Goal: Find specific page/section: Find specific page/section

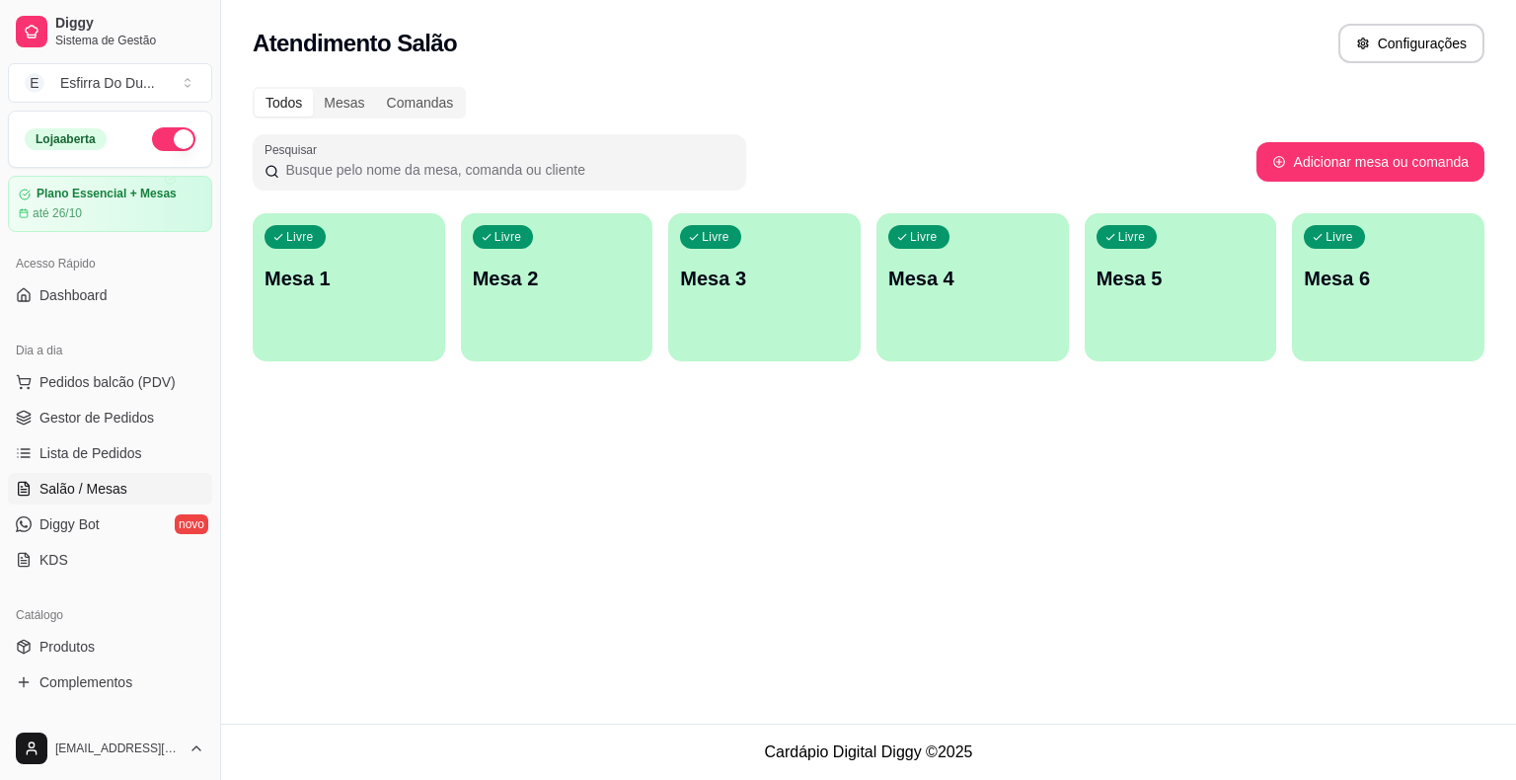
click at [109, 457] on span "Lista de Pedidos" at bounding box center [90, 453] width 103 height 20
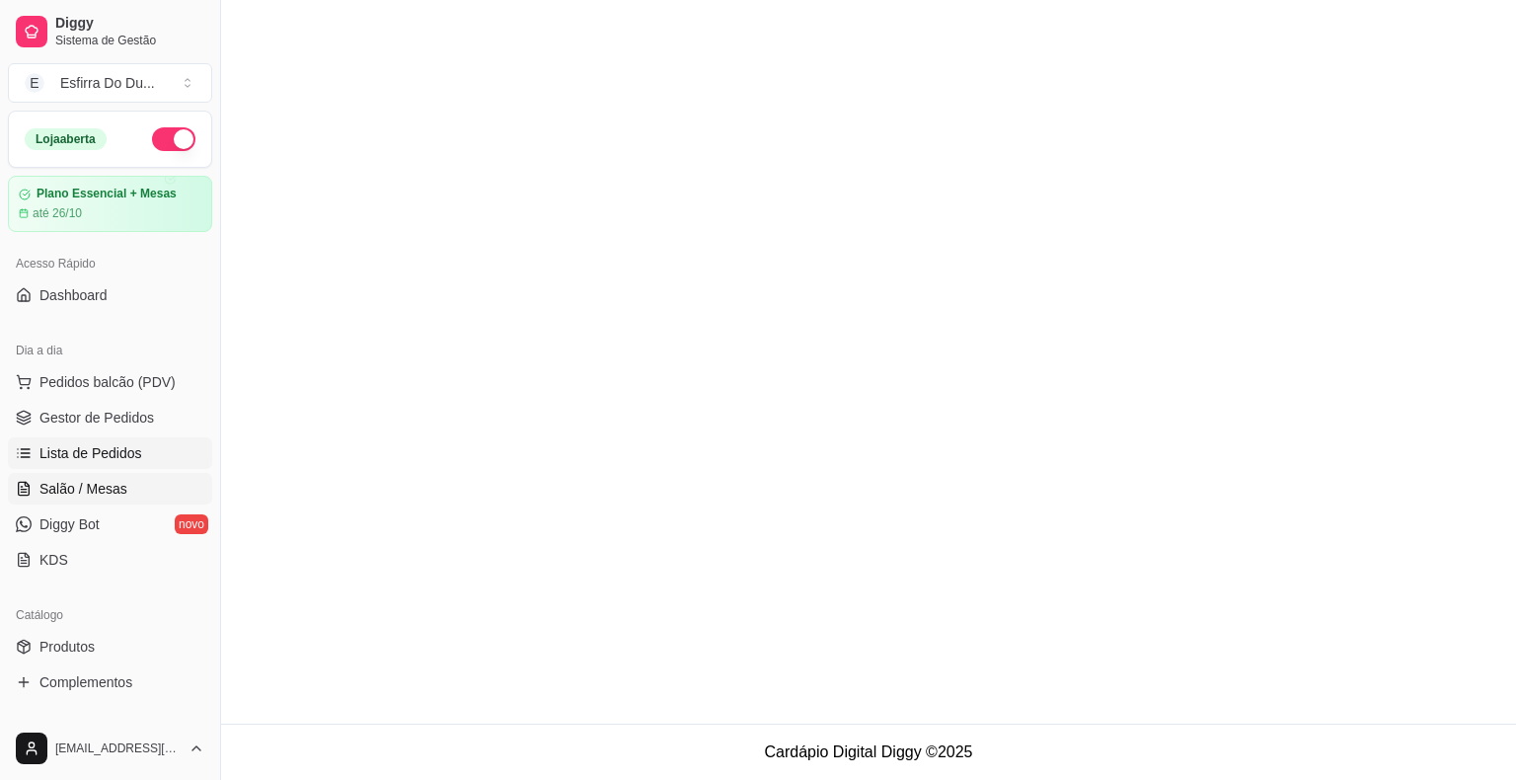
click at [81, 482] on span "Salão / Mesas" at bounding box center [83, 489] width 88 height 20
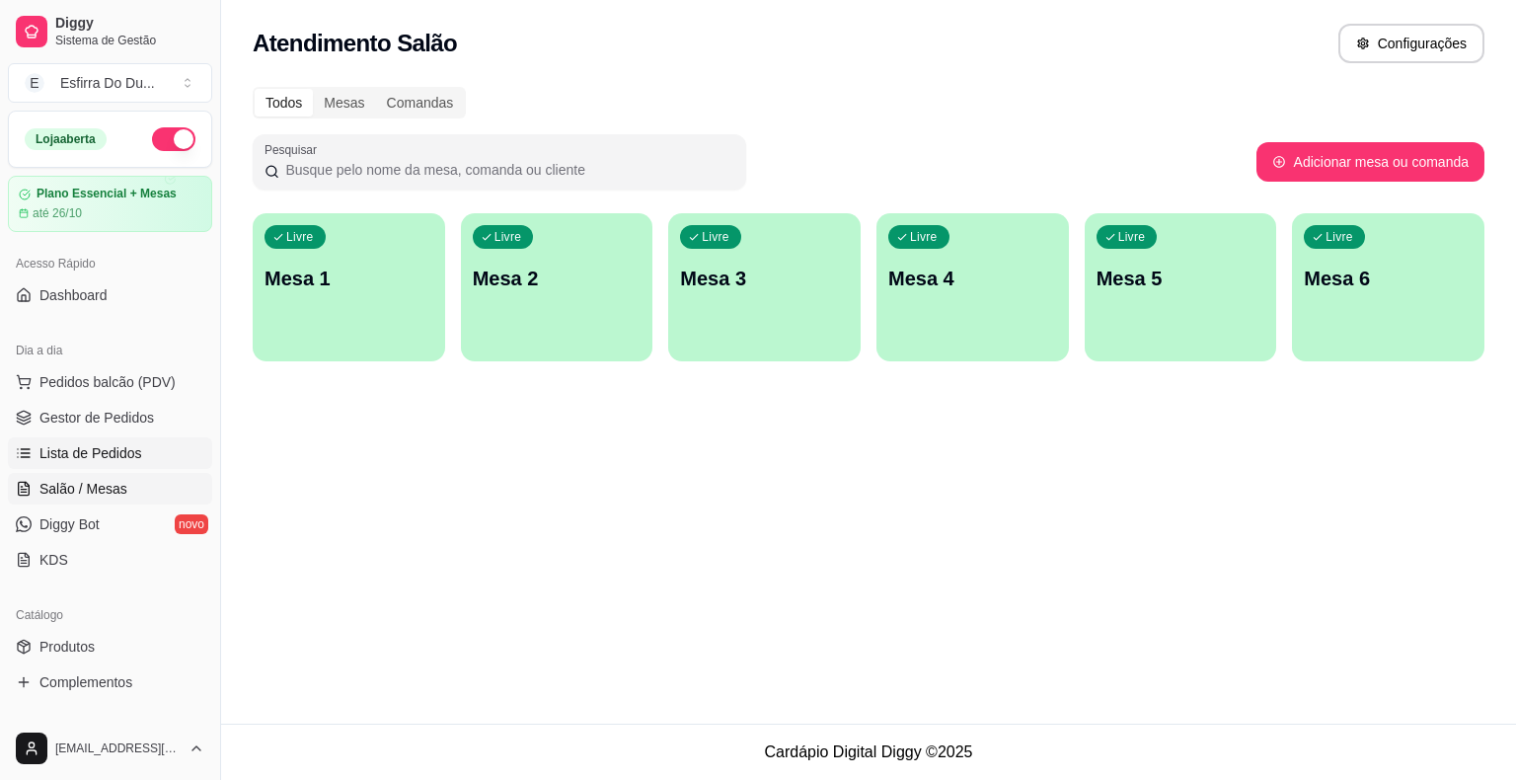
click at [34, 453] on link "Lista de Pedidos" at bounding box center [110, 453] width 204 height 32
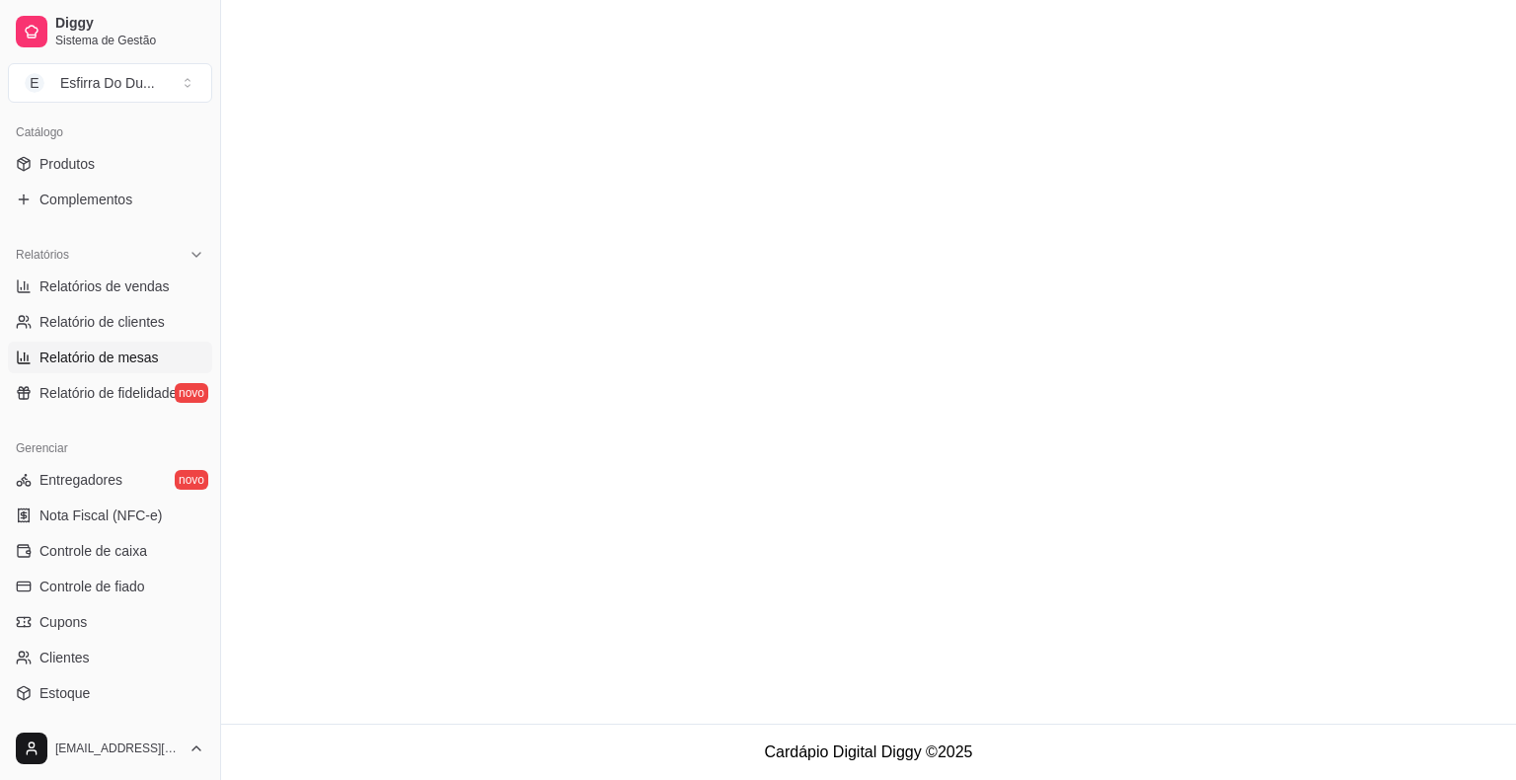
scroll to position [494, 0]
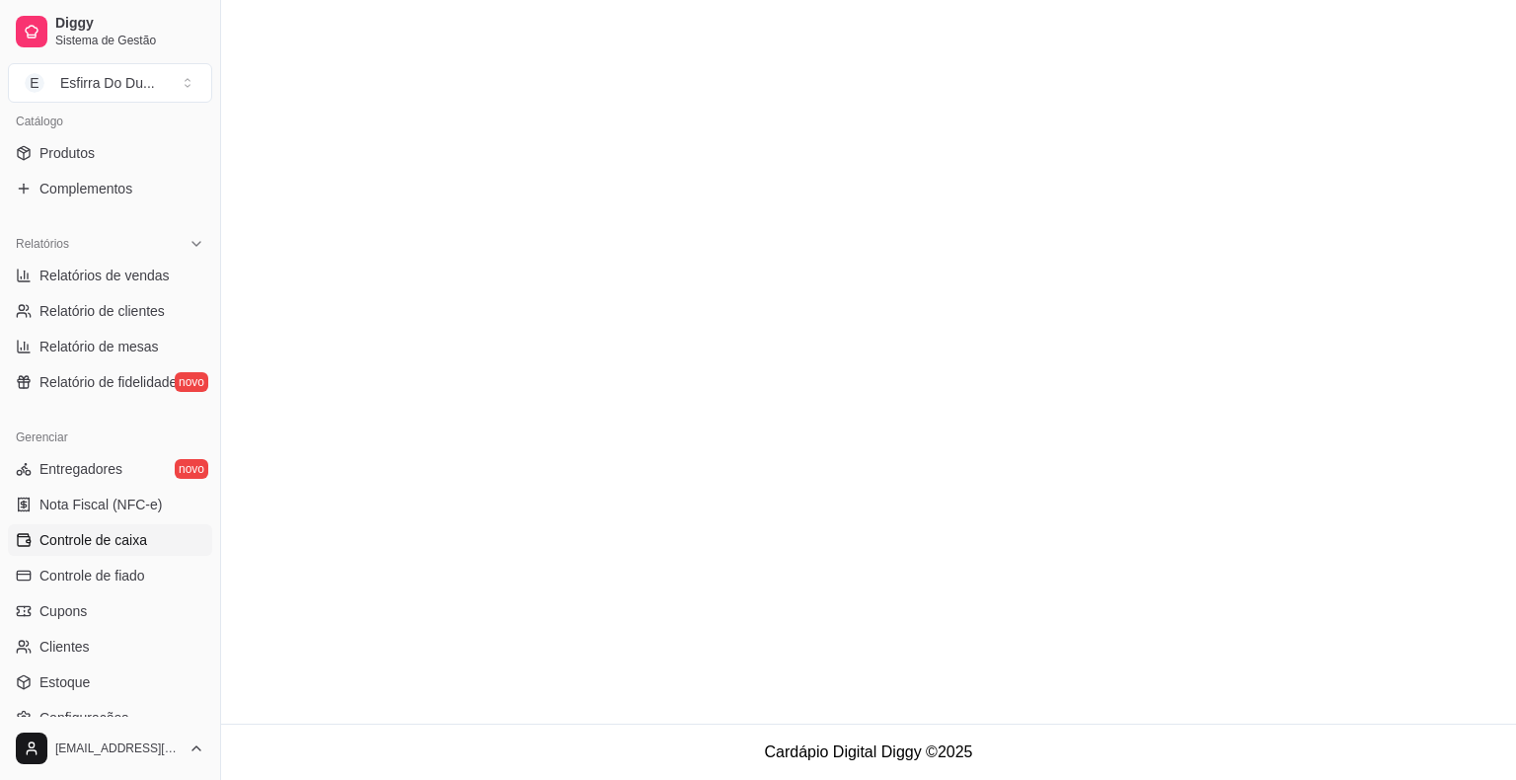
click at [164, 535] on link "Controle de caixa" at bounding box center [110, 540] width 204 height 32
click at [140, 540] on span "Controle de caixa" at bounding box center [93, 540] width 108 height 20
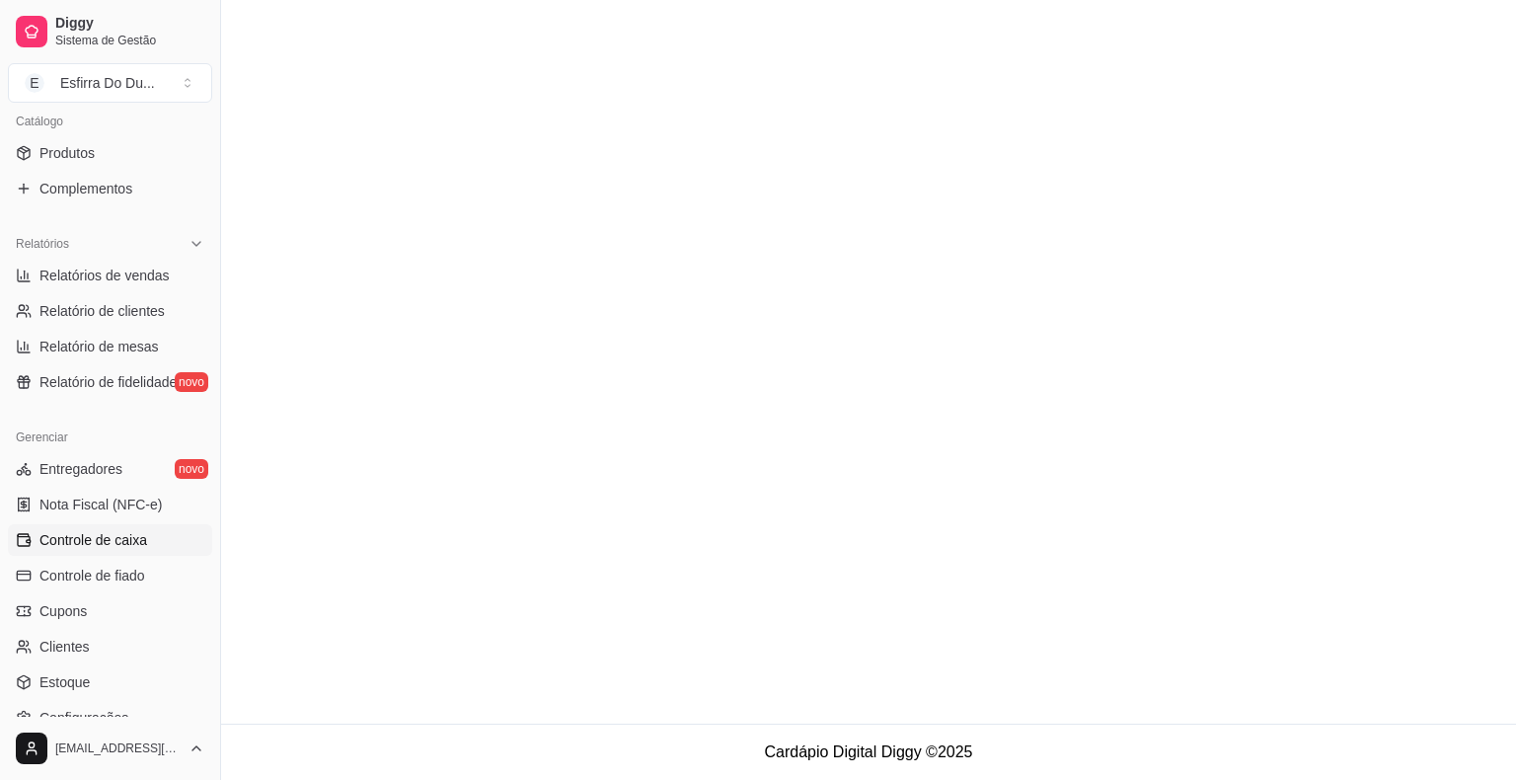
click at [140, 540] on span "Controle de caixa" at bounding box center [93, 540] width 108 height 20
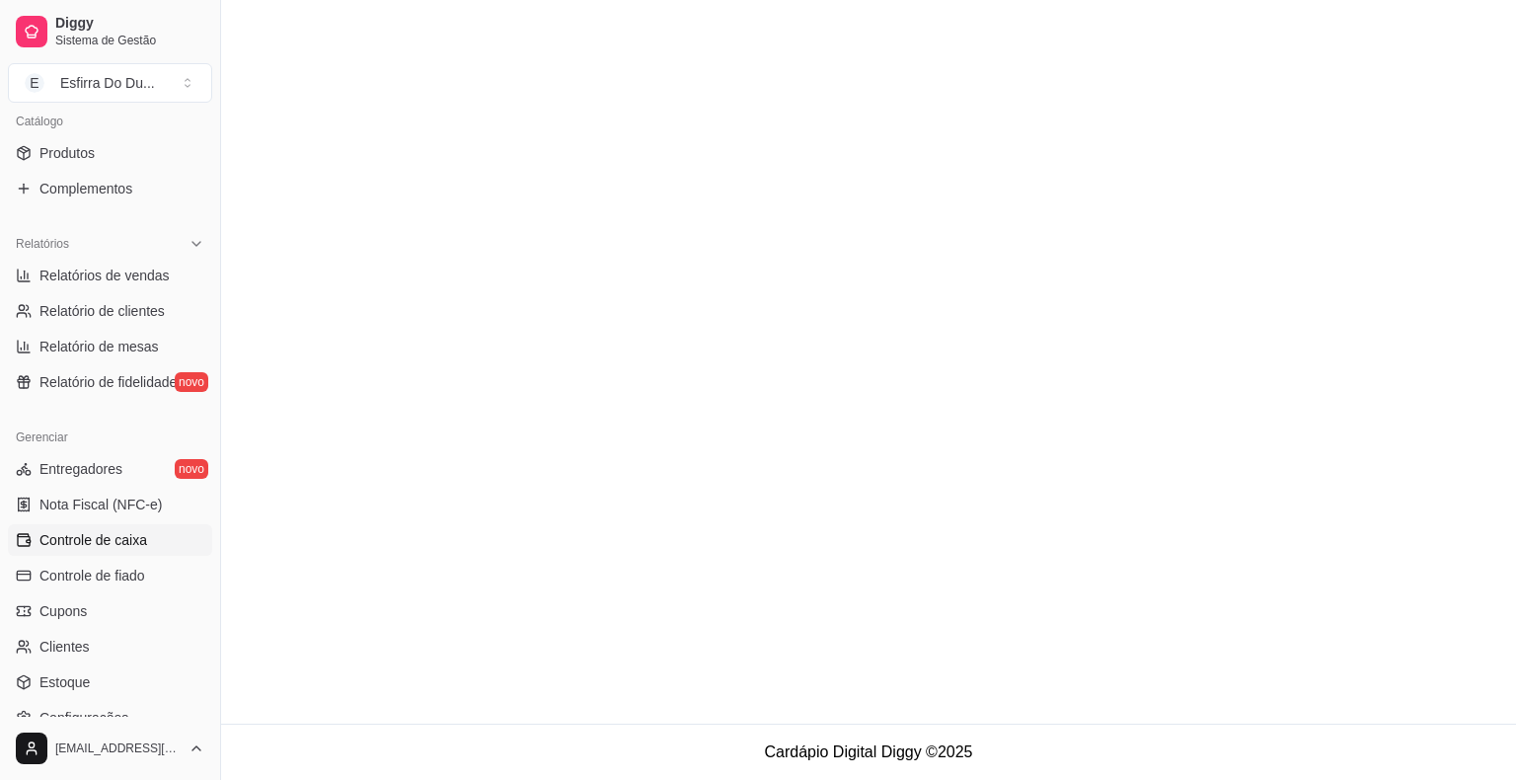
click at [140, 540] on span "Controle de caixa" at bounding box center [93, 540] width 108 height 20
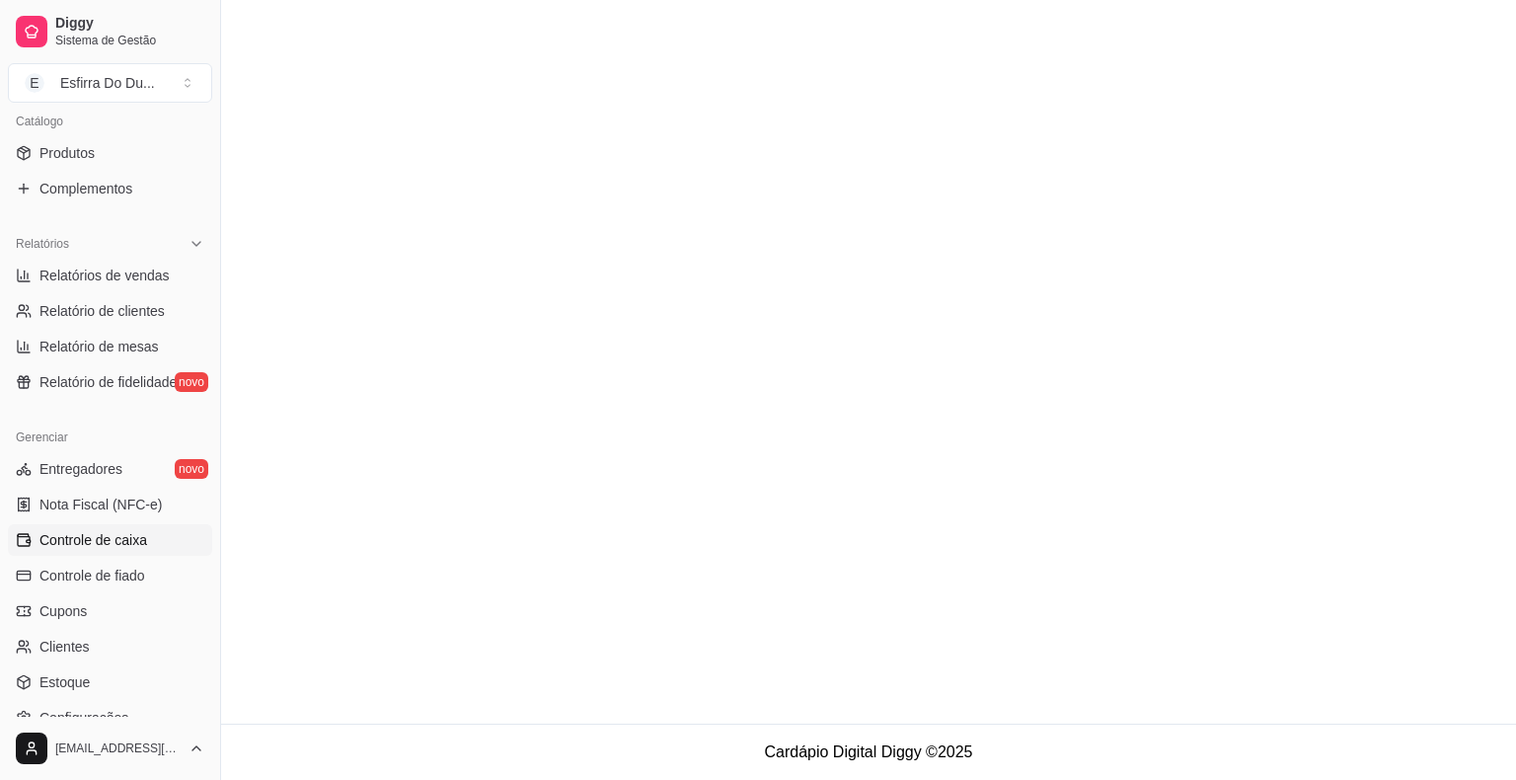
click at [140, 540] on span "Controle de caixa" at bounding box center [93, 540] width 108 height 20
click at [139, 540] on span "Controle de caixa" at bounding box center [93, 540] width 108 height 20
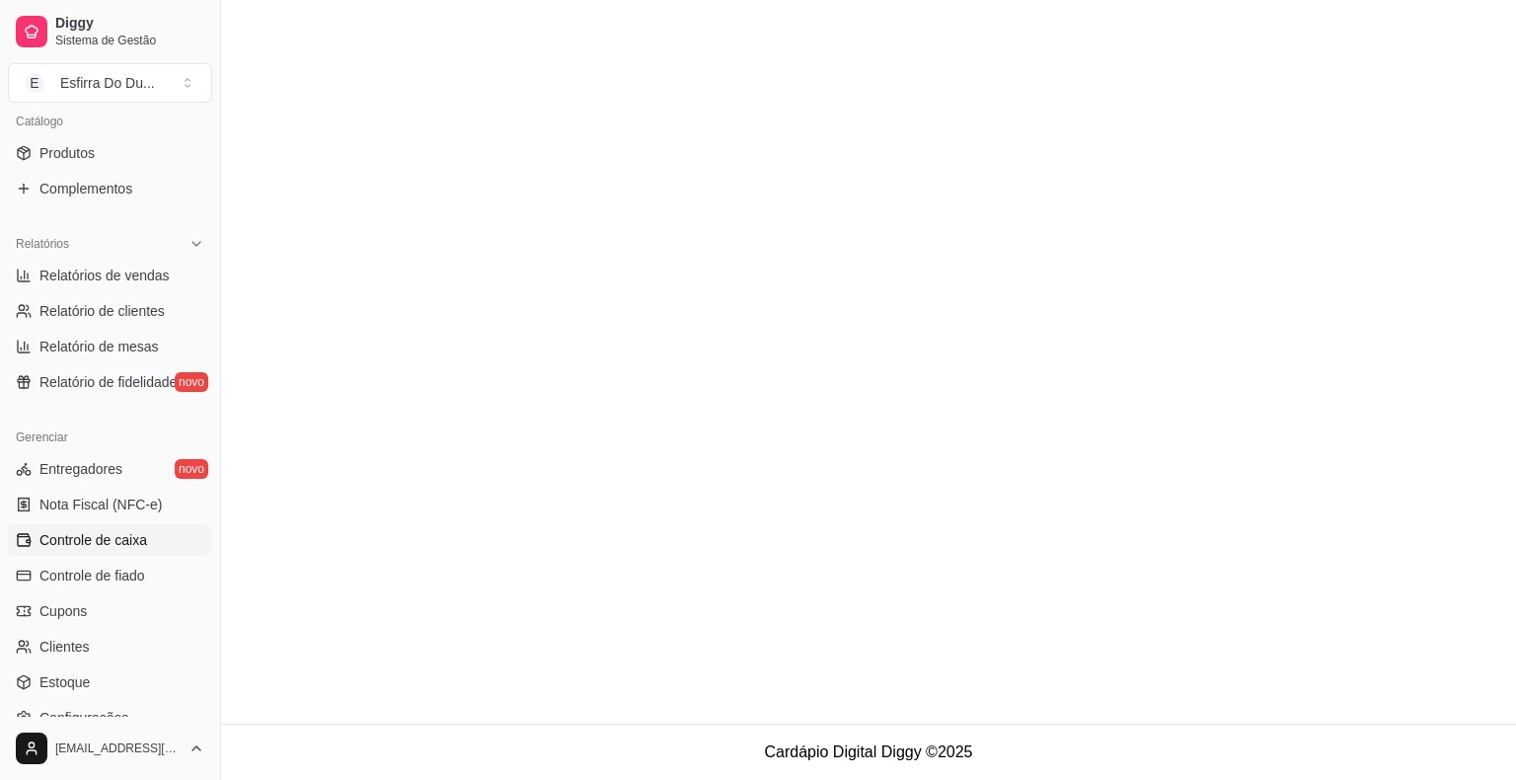
click at [139, 540] on span "Controle de caixa" at bounding box center [93, 540] width 108 height 20
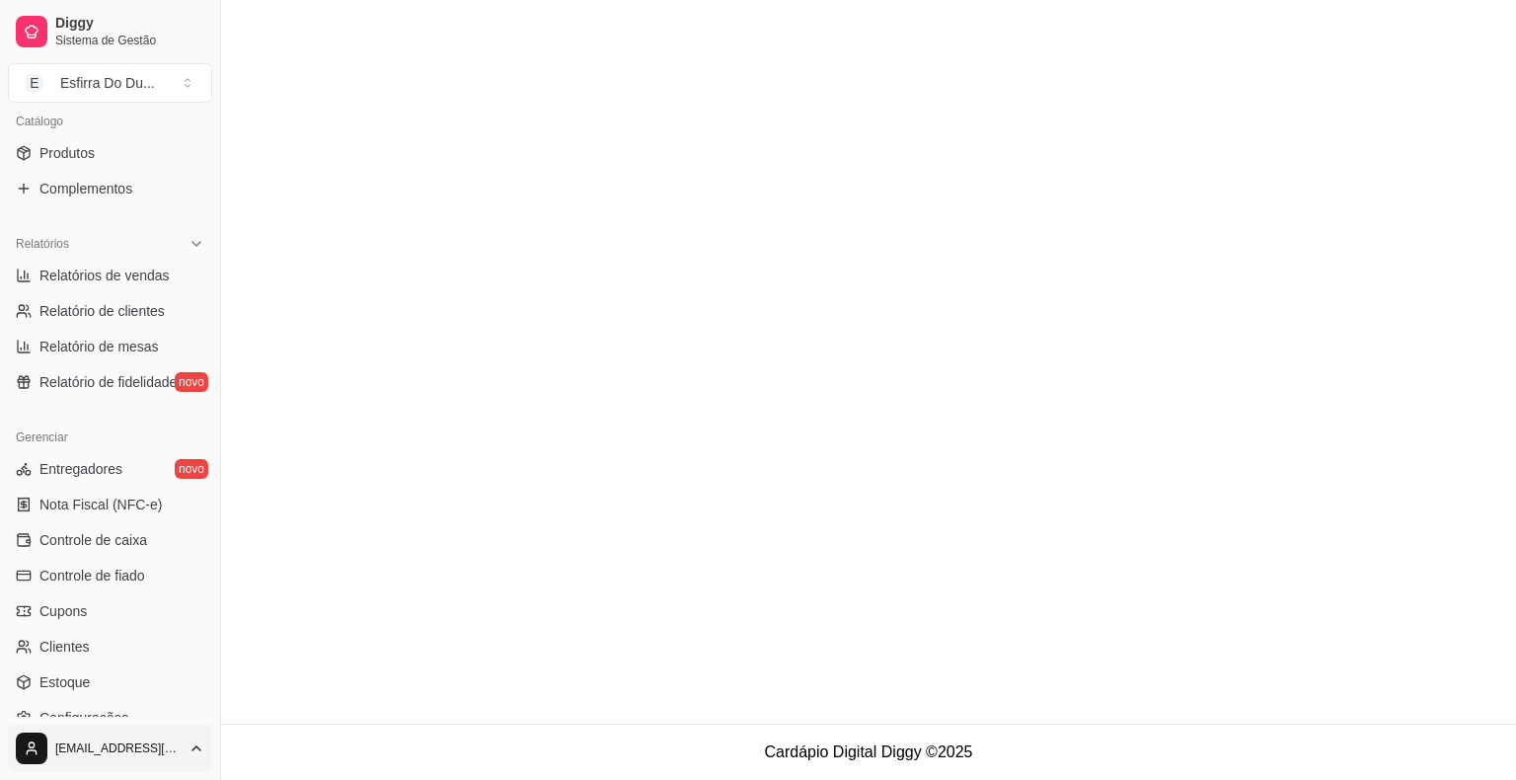
click at [34, 752] on html "Diggy Sistema de Gestão E Esfirra Do Du ... Loja aberta Plano Essencial + Mesas…" at bounding box center [758, 390] width 1516 height 780
click at [51, 711] on div "Sair" at bounding box center [110, 701] width 211 height 32
